Goal: Navigation & Orientation: Find specific page/section

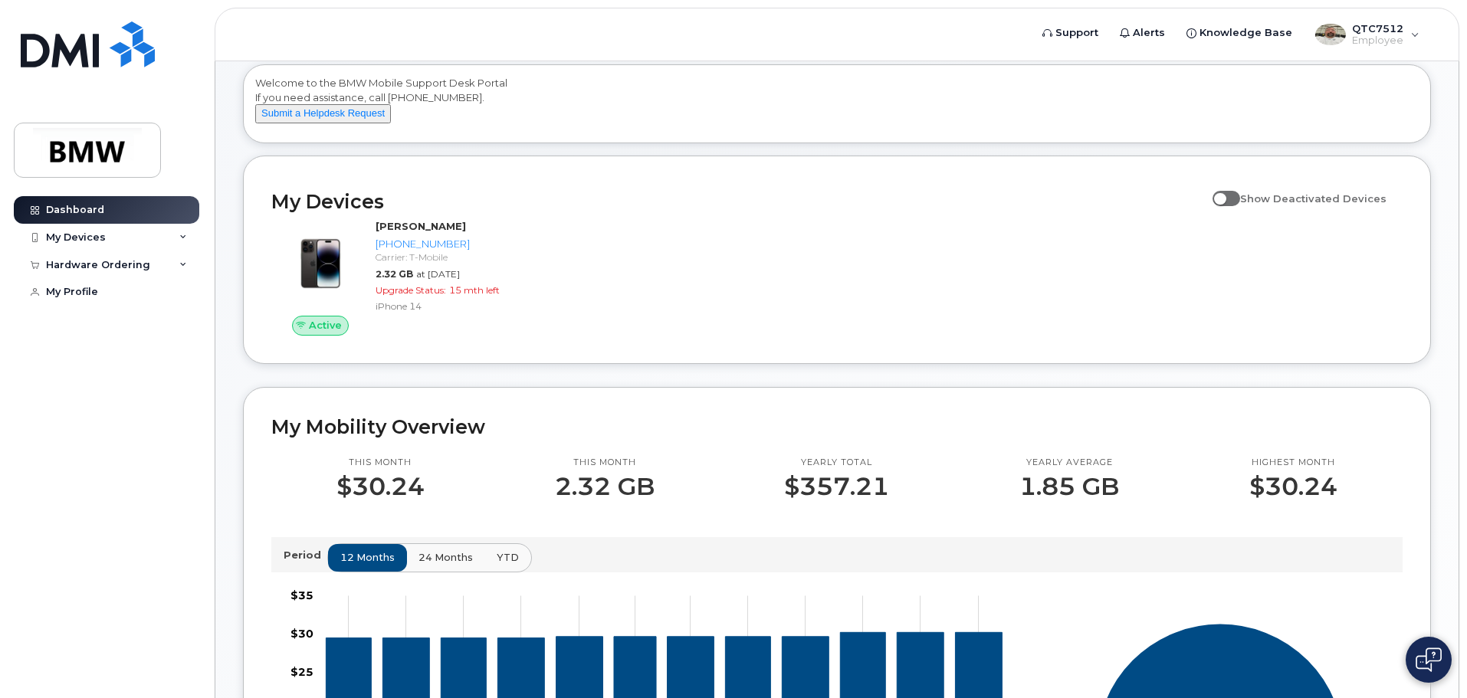
scroll to position [153, 0]
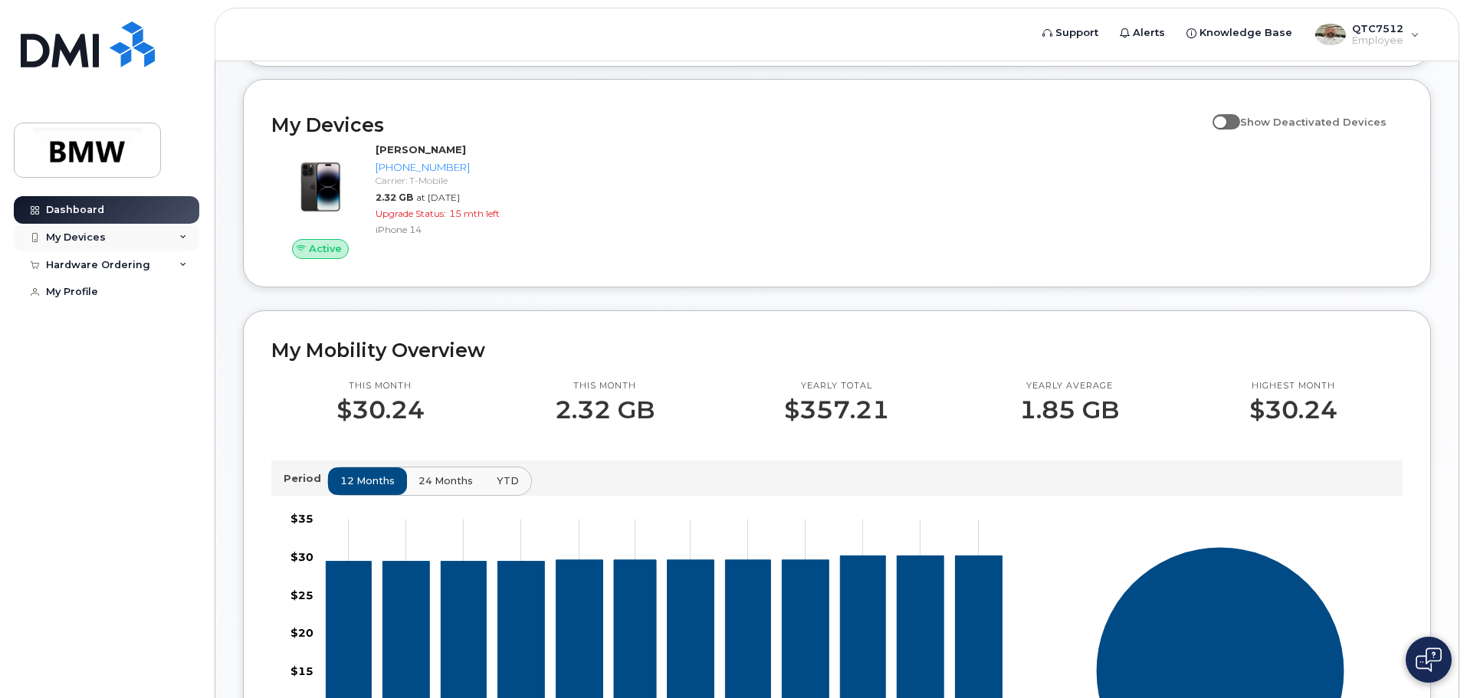
click at [195, 231] on div "My Devices" at bounding box center [106, 238] width 185 height 28
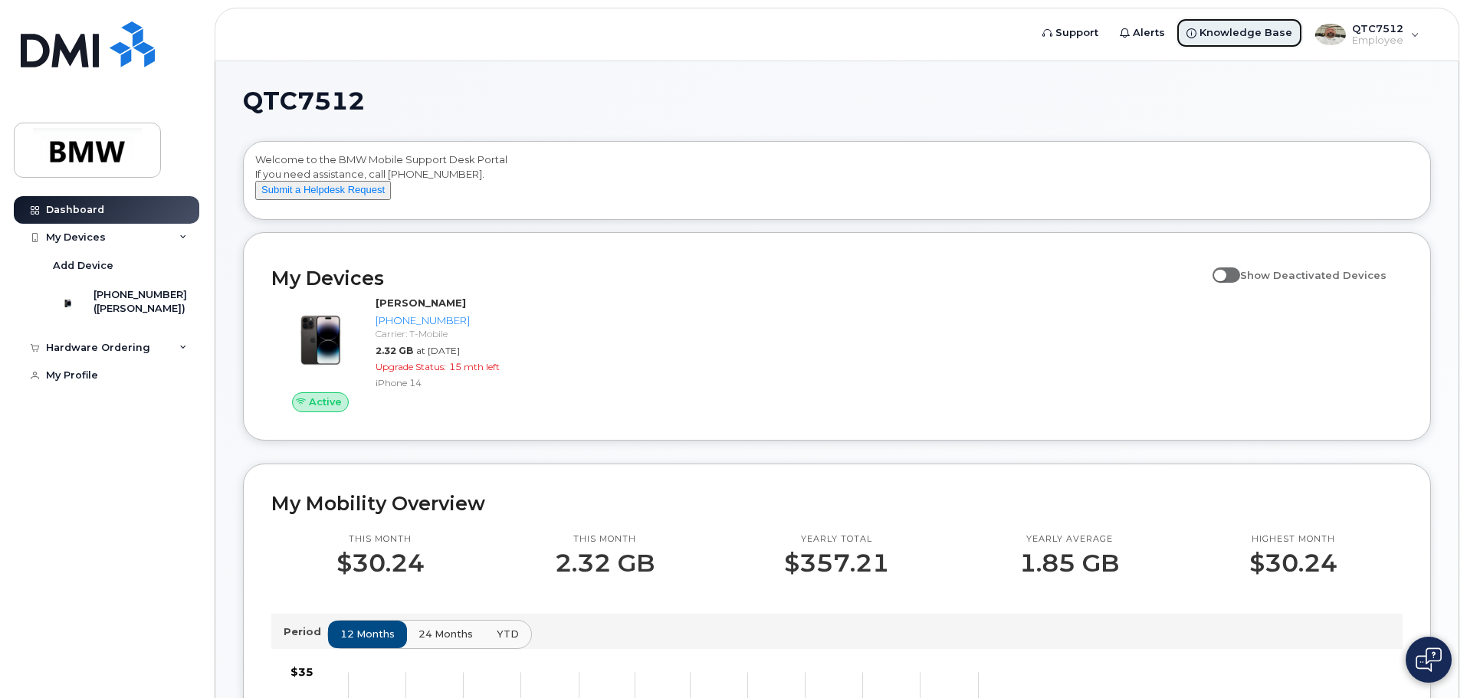
click at [1255, 29] on span "Knowledge Base" at bounding box center [1245, 32] width 93 height 15
click at [97, 149] on img at bounding box center [87, 150] width 118 height 44
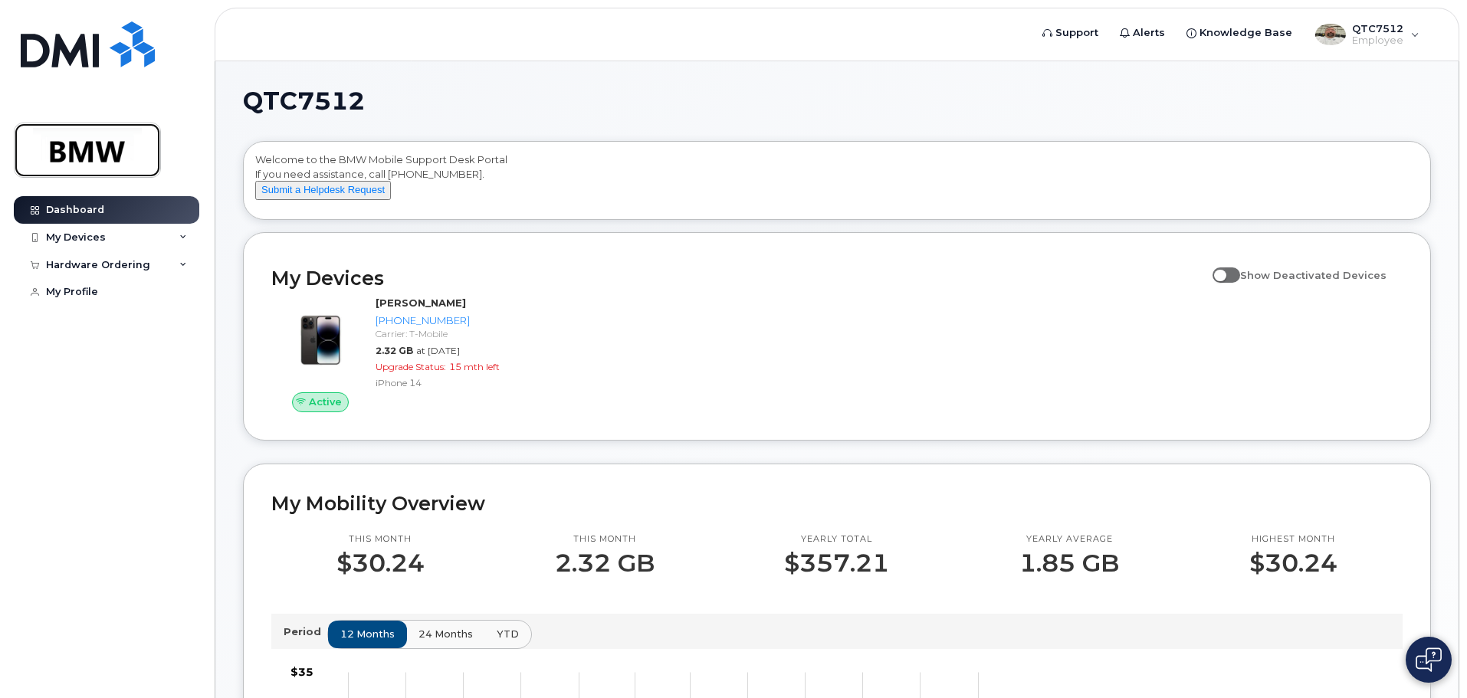
click at [88, 147] on img at bounding box center [87, 150] width 118 height 44
click at [1408, 29] on div "QTC7512 Employee" at bounding box center [1367, 34] width 126 height 31
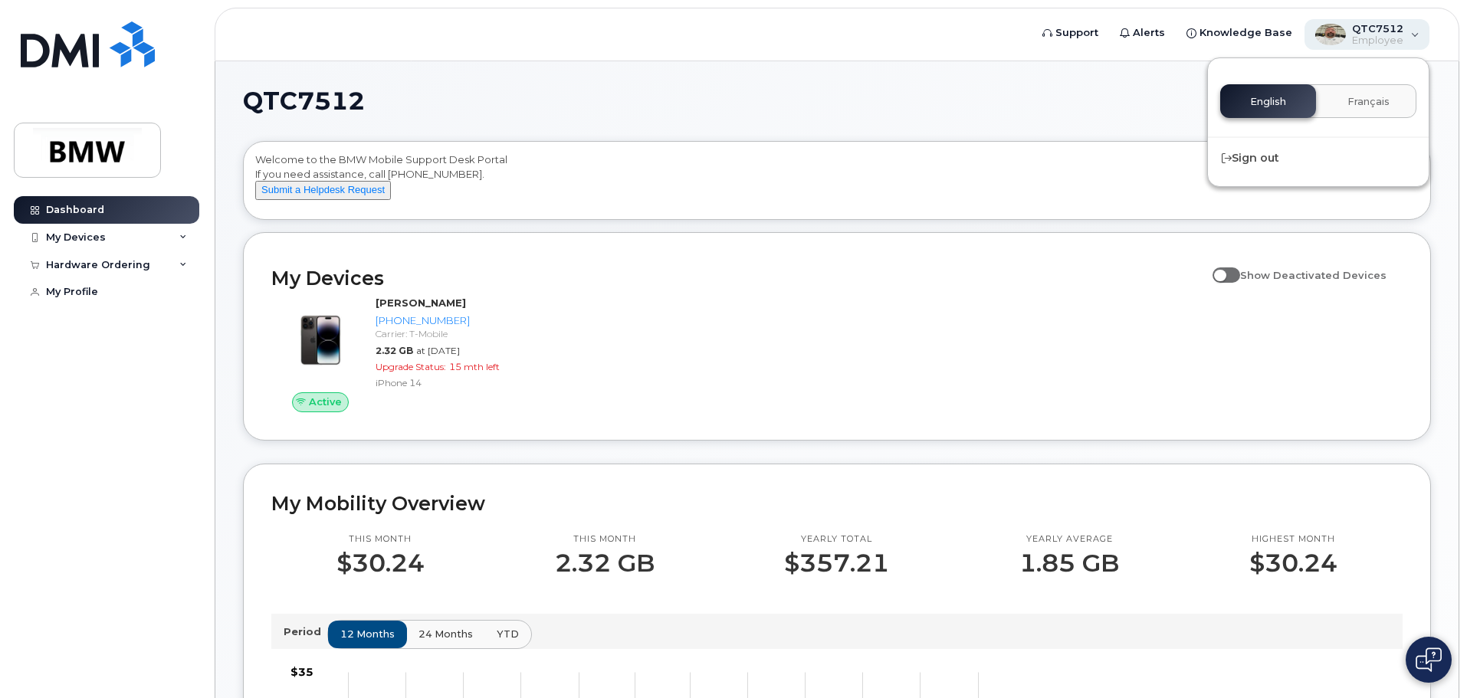
click at [1408, 29] on div "QTC7512 Employee" at bounding box center [1367, 34] width 126 height 31
